Goal: Information Seeking & Learning: Learn about a topic

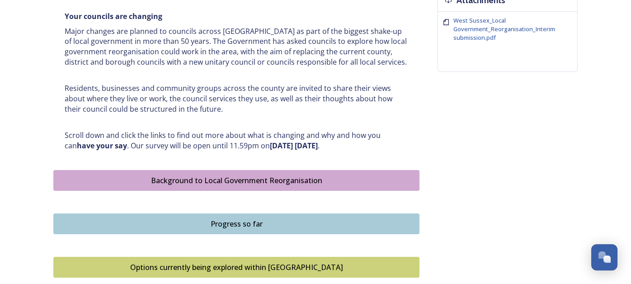
scroll to position [483, 0]
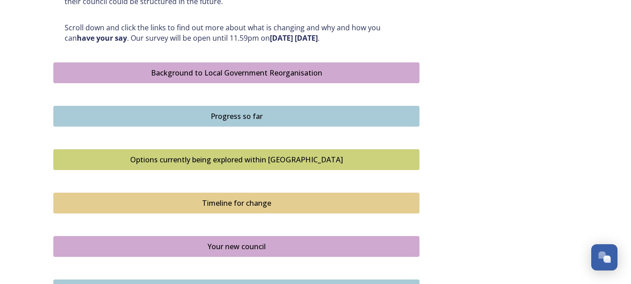
click at [162, 168] on button "Options currently being explored within [GEOGRAPHIC_DATA]" at bounding box center [236, 159] width 366 height 21
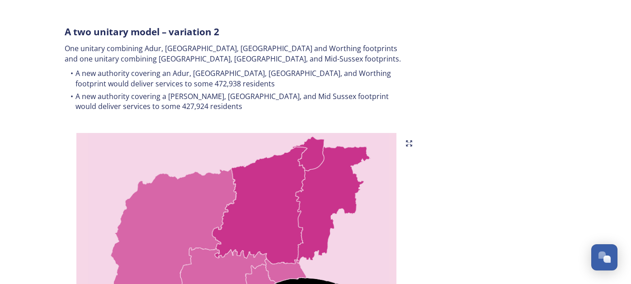
scroll to position [913, 0]
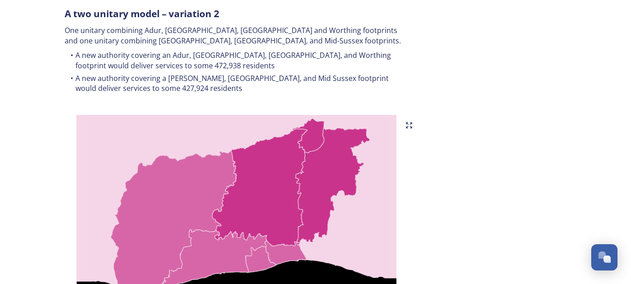
click at [153, 162] on img at bounding box center [236, 228] width 366 height 226
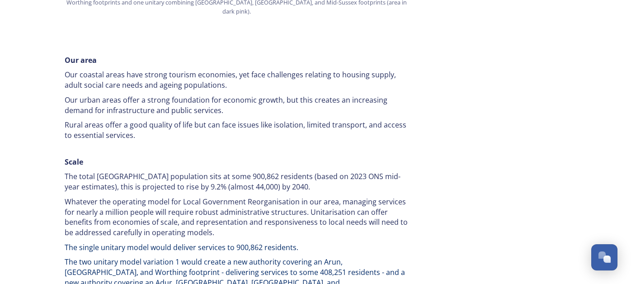
scroll to position [1289, 0]
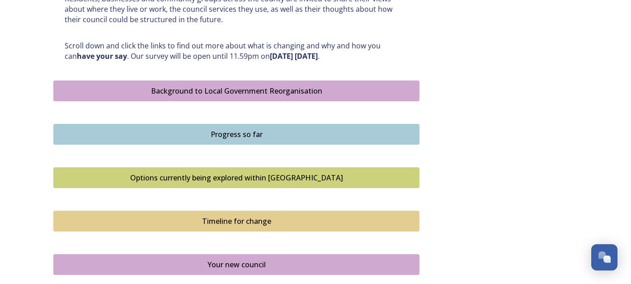
scroll to position [483, 0]
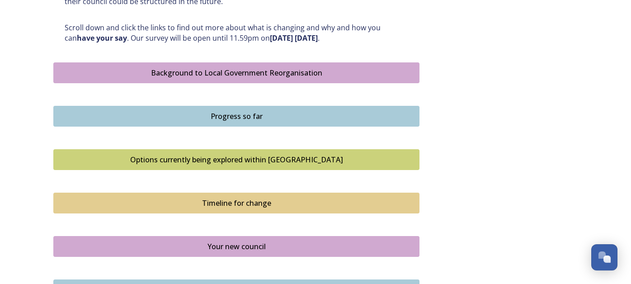
click at [137, 63] on button "Background to Local Government Reorganisation" at bounding box center [236, 72] width 366 height 21
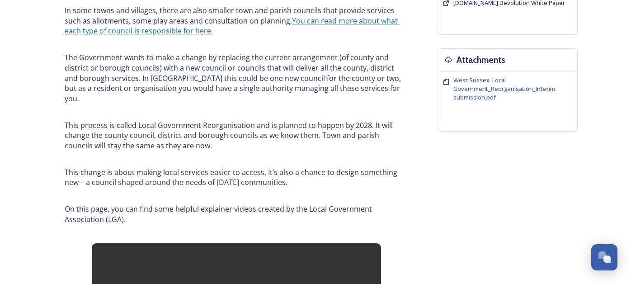
scroll to position [280, 0]
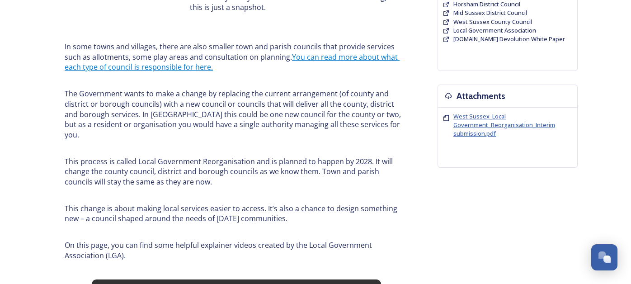
click at [468, 128] on span "West Sussex_Local Government_Reorganisation_Interim submission.pdf" at bounding box center [504, 124] width 102 height 25
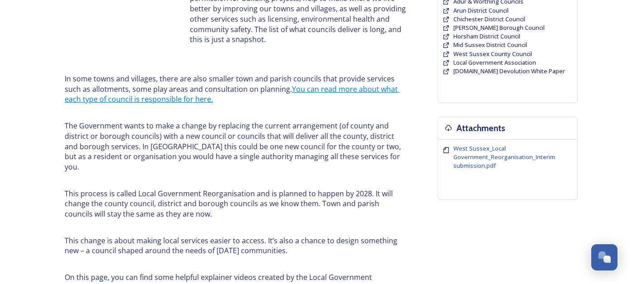
scroll to position [0, 0]
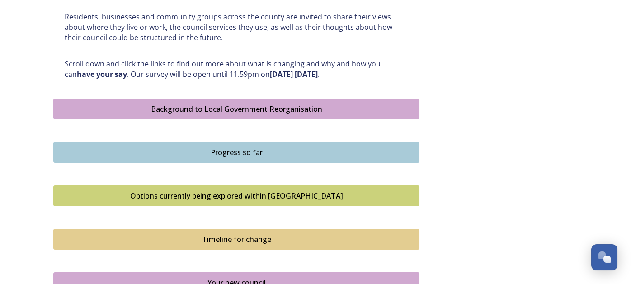
scroll to position [465, 0]
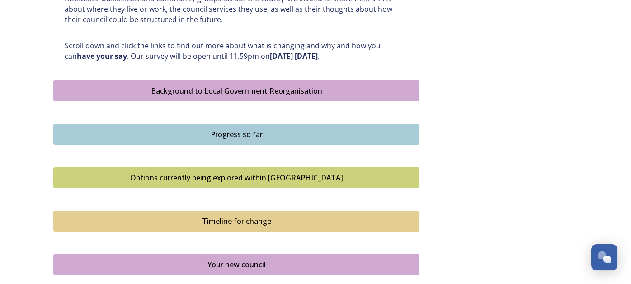
click at [196, 176] on div "Options currently being explored within [GEOGRAPHIC_DATA]" at bounding box center [236, 177] width 356 height 11
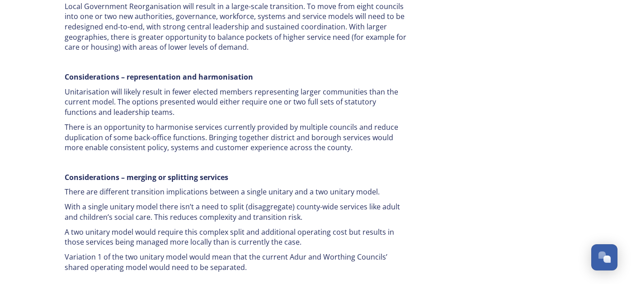
scroll to position [1790, 0]
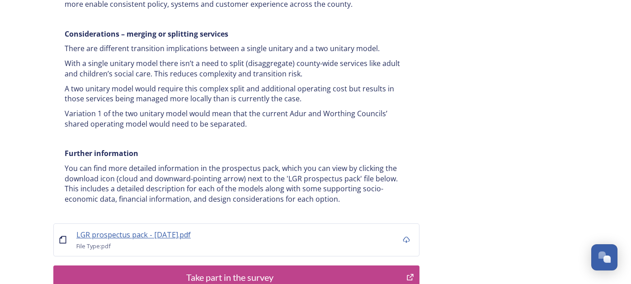
click at [115, 229] on span "LGR prospectus pack - [DATE].pdf" at bounding box center [133, 234] width 114 height 10
click at [118, 229] on span "LGR prospectus pack - [DATE].pdf" at bounding box center [133, 234] width 114 height 10
click at [406, 236] on icon at bounding box center [405, 239] width 7 height 7
click at [93, 229] on span "LGR prospectus pack - [DATE].pdf" at bounding box center [133, 234] width 114 height 10
